Goal: Check status: Check status

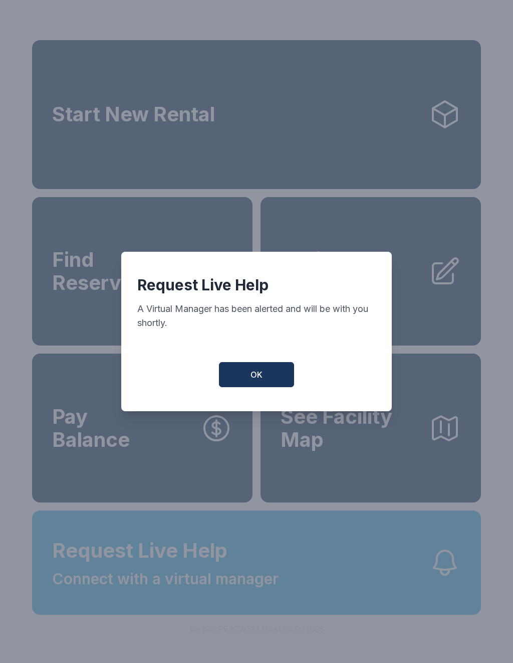
click at [265, 382] on button "OK" at bounding box center [256, 374] width 75 height 25
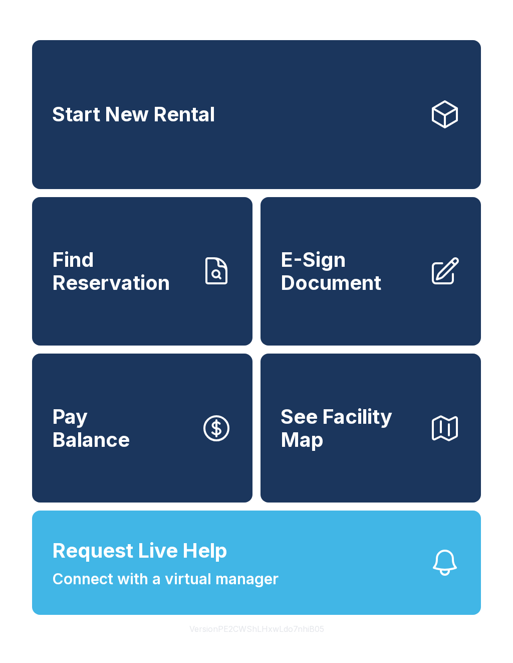
click at [109, 288] on span "Find Reservation" at bounding box center [122, 271] width 140 height 46
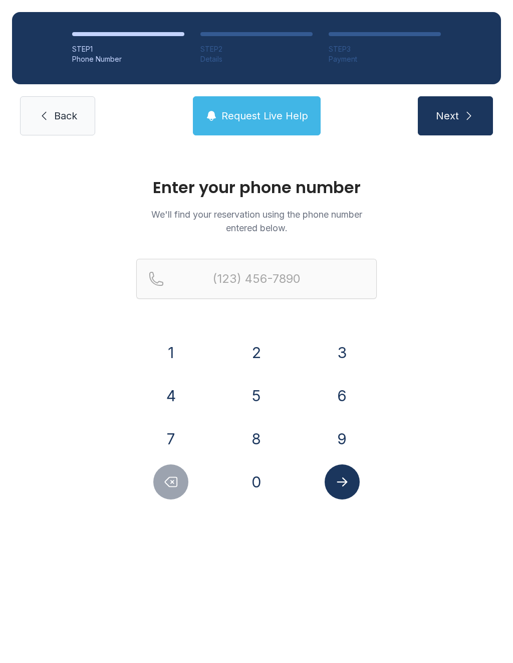
click at [237, 256] on div "Enter your phone number We'll find your reservation using the phone number ente…" at bounding box center [256, 339] width 241 height 320
click at [239, 281] on input "Reservation phone number" at bounding box center [256, 279] width 241 height 40
click at [261, 440] on button "8" at bounding box center [256, 438] width 35 height 35
click at [265, 386] on button "5" at bounding box center [256, 395] width 35 height 35
click at [349, 436] on button "9" at bounding box center [342, 438] width 35 height 35
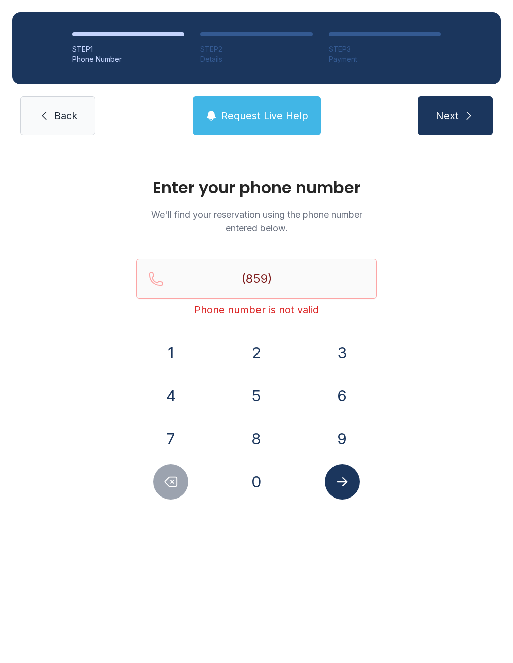
click at [348, 436] on button "9" at bounding box center [342, 438] width 35 height 35
click at [273, 435] on button "8" at bounding box center [256, 438] width 35 height 35
click at [264, 352] on button "2" at bounding box center [256, 352] width 35 height 35
click at [161, 441] on button "7" at bounding box center [170, 438] width 35 height 35
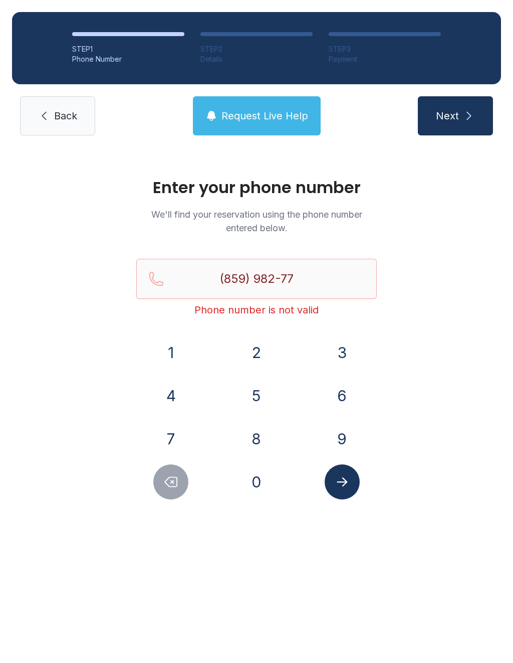
click at [171, 435] on button "7" at bounding box center [170, 438] width 35 height 35
click at [177, 483] on icon "Delete number" at bounding box center [171, 482] width 12 height 10
click at [272, 484] on button "0" at bounding box center [256, 481] width 35 height 35
click at [260, 352] on button "2" at bounding box center [256, 352] width 35 height 35
type input "[PHONE_NUMBER]"
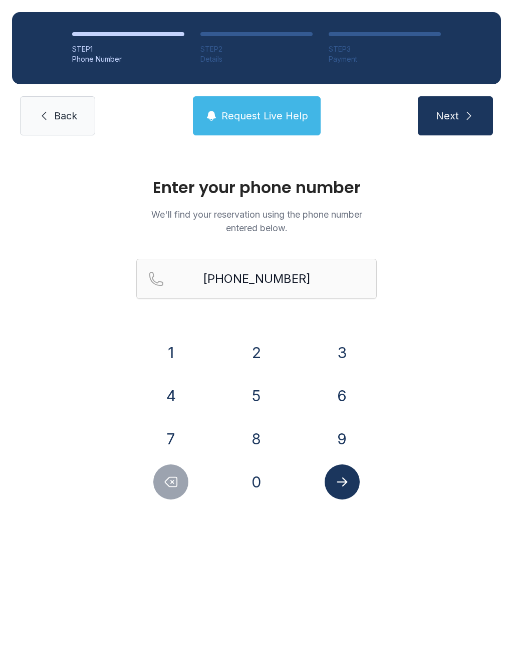
click at [351, 485] on button "Submit lookup form" at bounding box center [342, 481] width 35 height 35
click at [349, 476] on icon "Submit lookup form" at bounding box center [342, 481] width 15 height 15
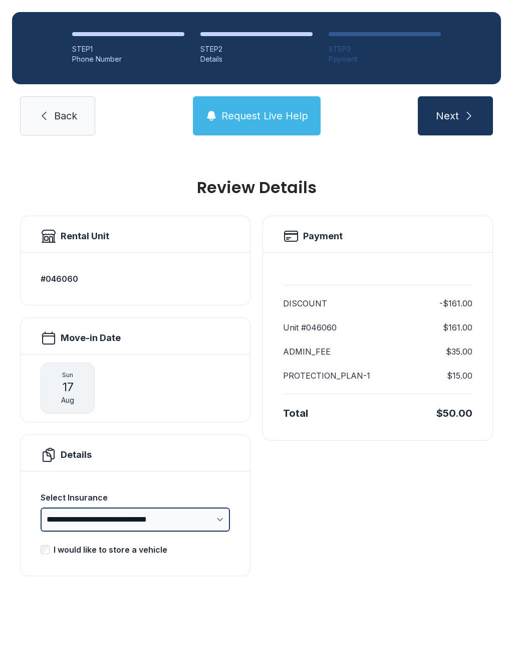
click at [214, 518] on select "**********" at bounding box center [135, 519] width 189 height 24
click at [46, 542] on form "**********" at bounding box center [135, 523] width 189 height 88
